Goal: Information Seeking & Learning: Learn about a topic

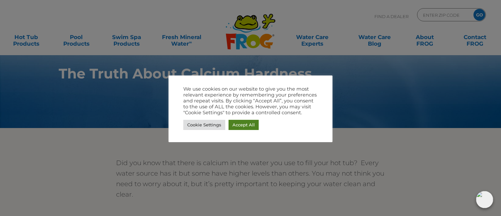
click at [236, 123] on link "Accept All" at bounding box center [244, 125] width 30 height 10
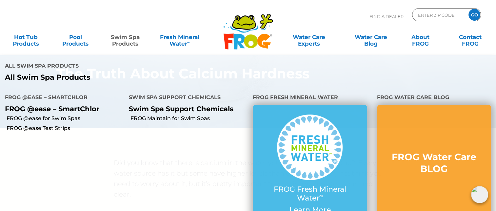
click at [129, 42] on link "Swim Spa Products" at bounding box center [125, 36] width 39 height 13
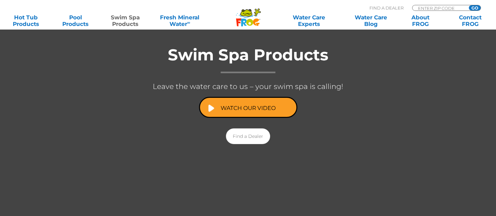
scroll to position [131, 0]
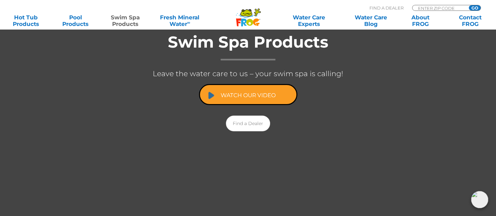
click at [236, 96] on link "Watch Our Video" at bounding box center [248, 94] width 98 height 21
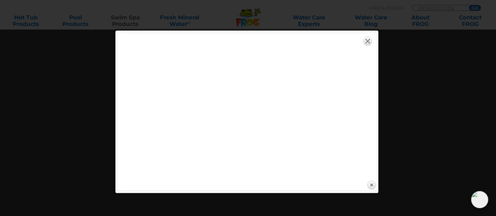
click at [367, 39] on link "Expand" at bounding box center [367, 40] width 9 height 9
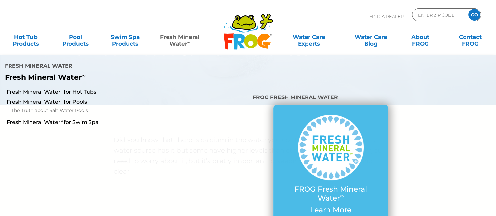
scroll to position [33, 0]
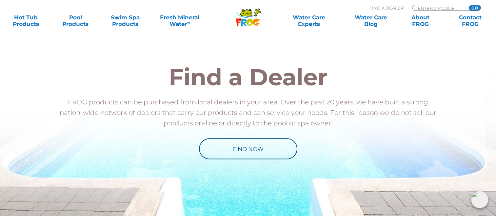
scroll to position [787, 0]
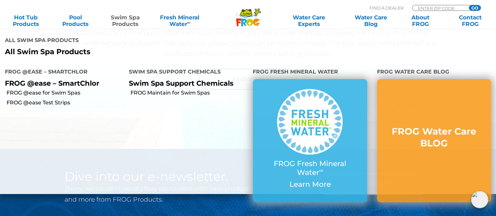
click at [129, 22] on link "Swim Spa Products" at bounding box center [125, 20] width 39 height 13
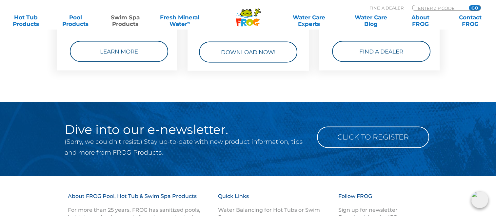
scroll to position [1060, 0]
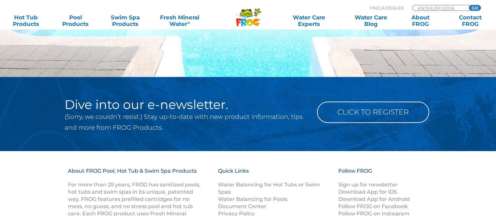
scroll to position [787, 0]
